Goal: Check status: Check status

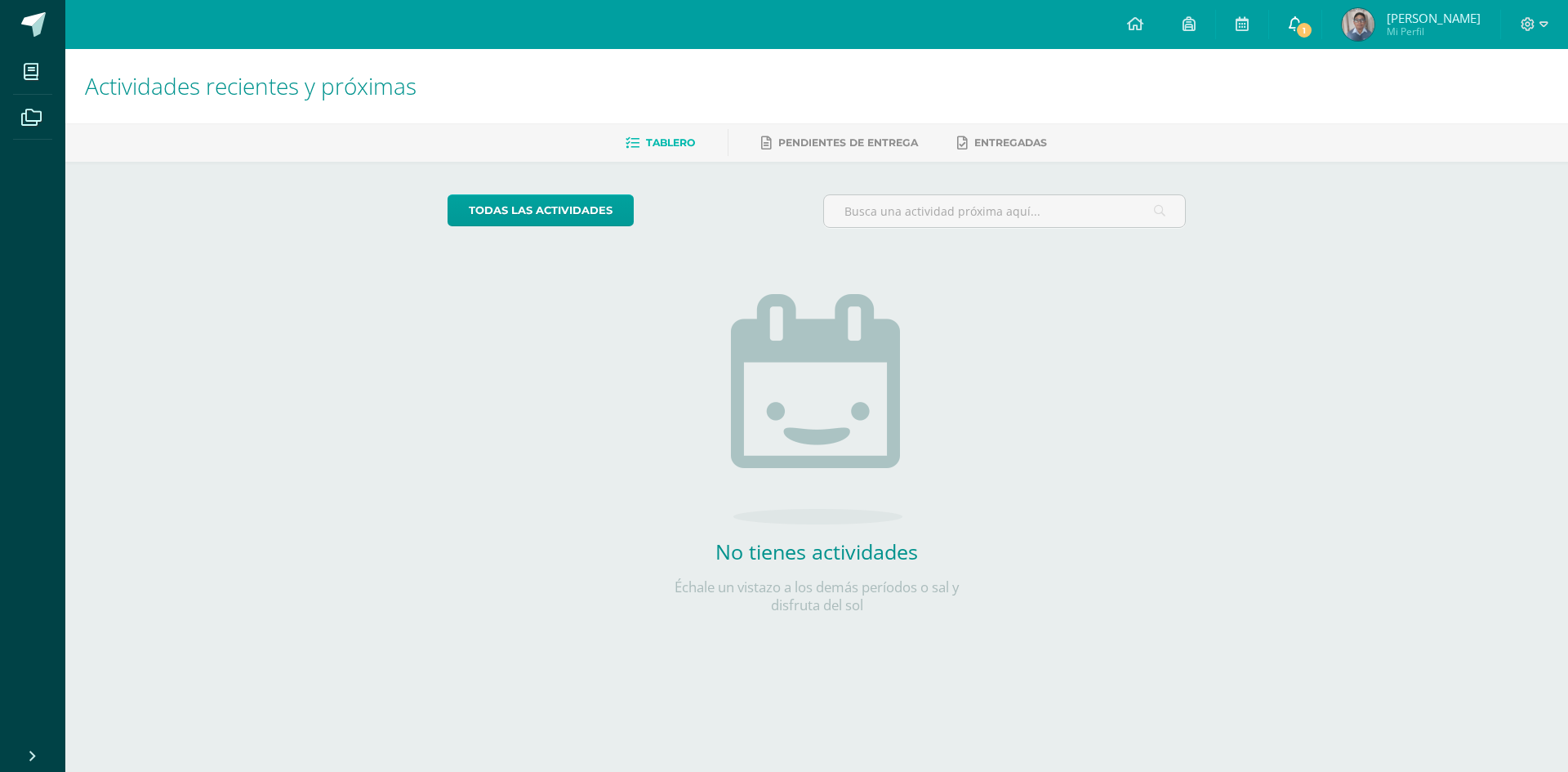
click at [1297, 23] on icon at bounding box center [1295, 24] width 13 height 15
click at [1372, 27] on img at bounding box center [1358, 25] width 33 height 33
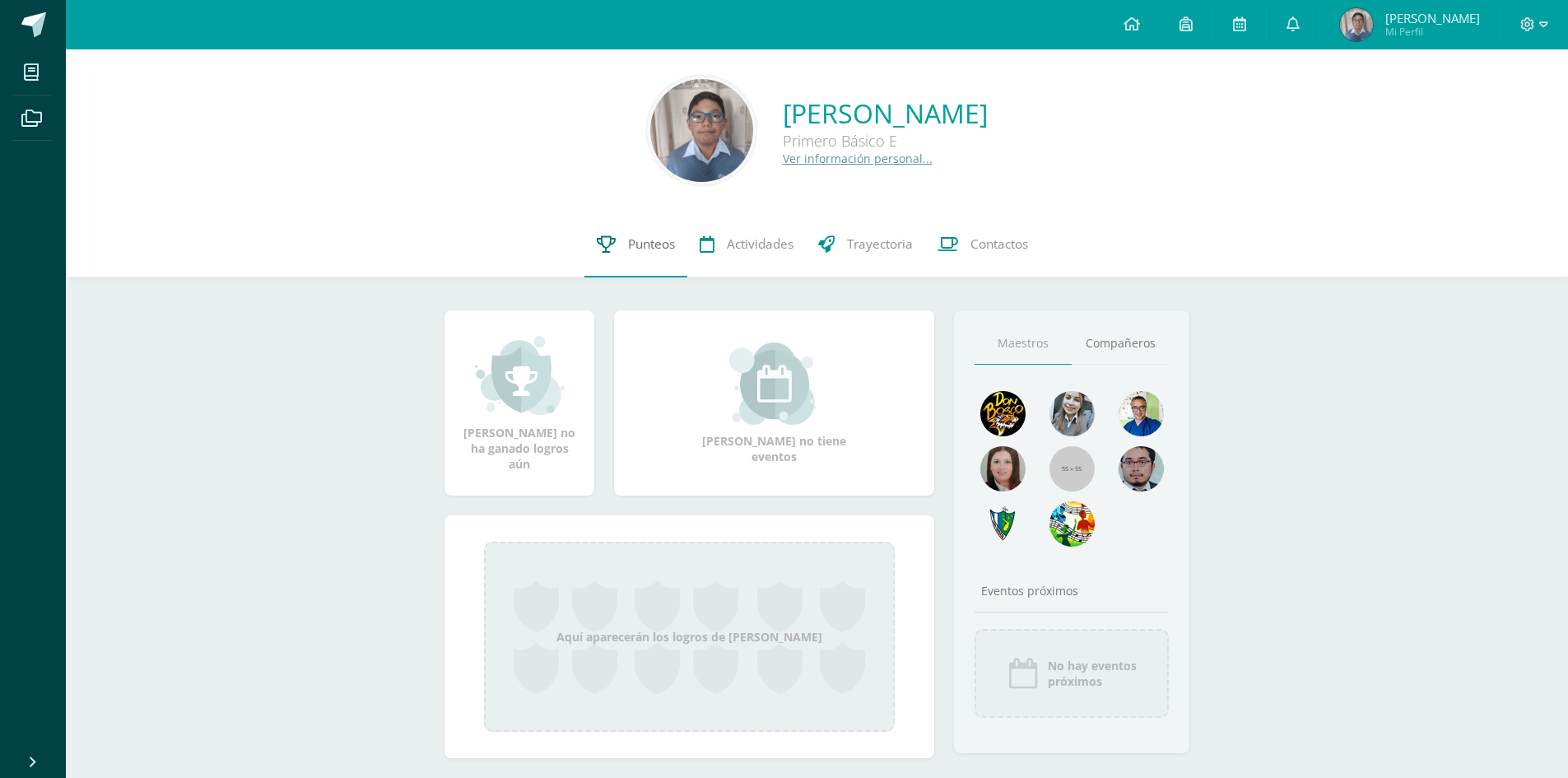
click at [635, 244] on span "Punteos" at bounding box center [651, 244] width 47 height 17
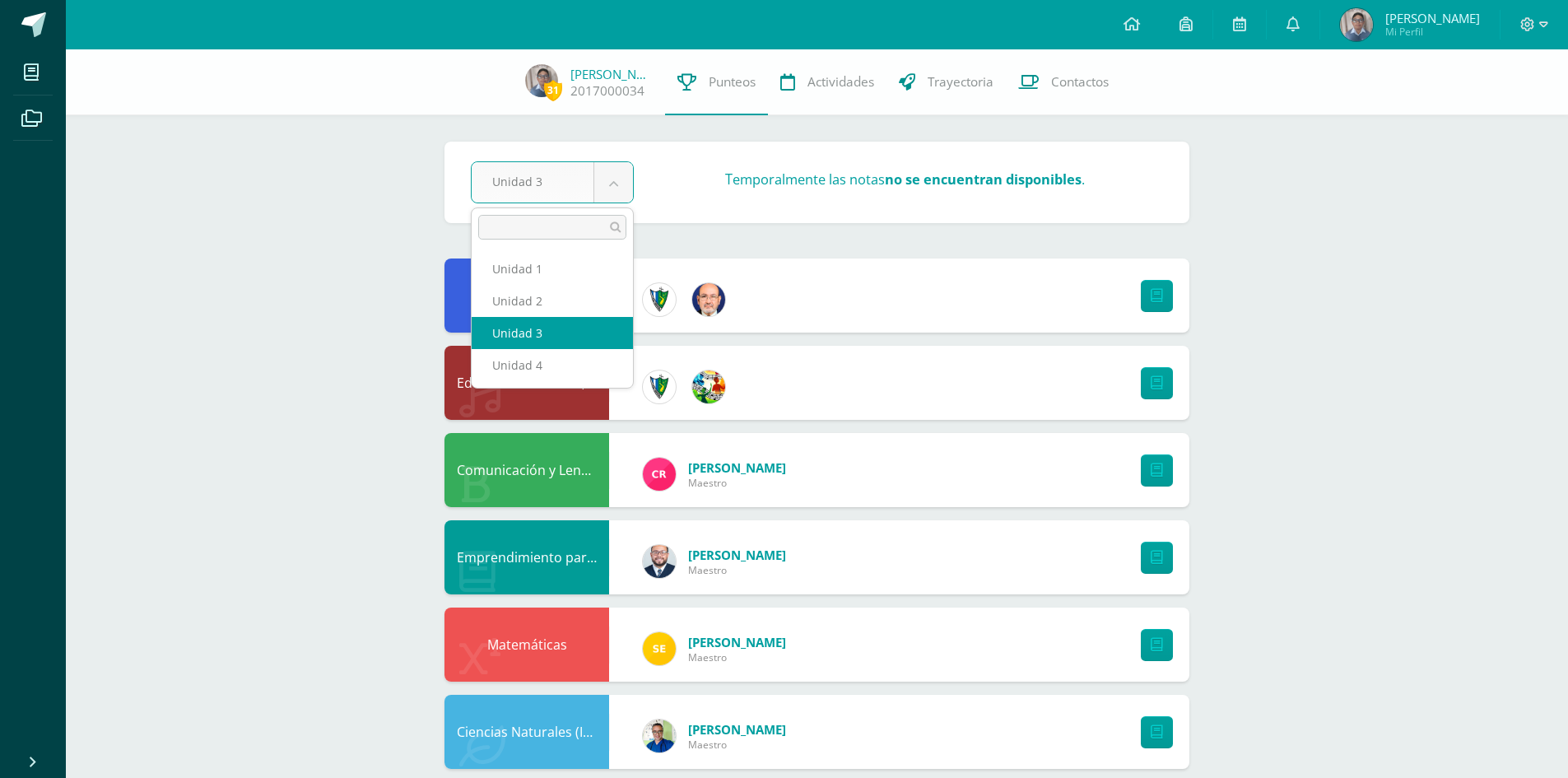
select select "Unidad 4"
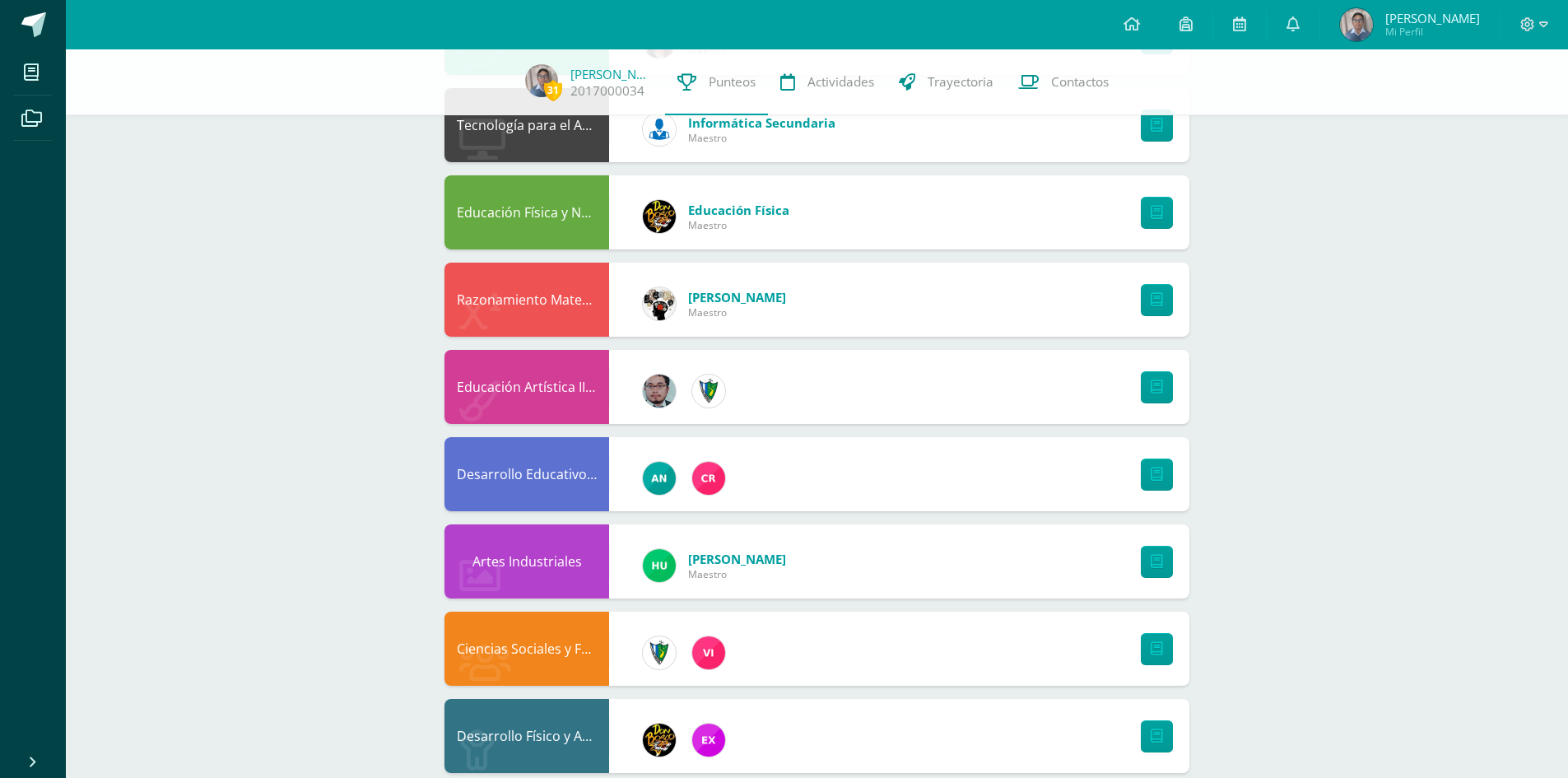
scroll to position [984, 0]
